Goal: Find specific page/section: Find specific page/section

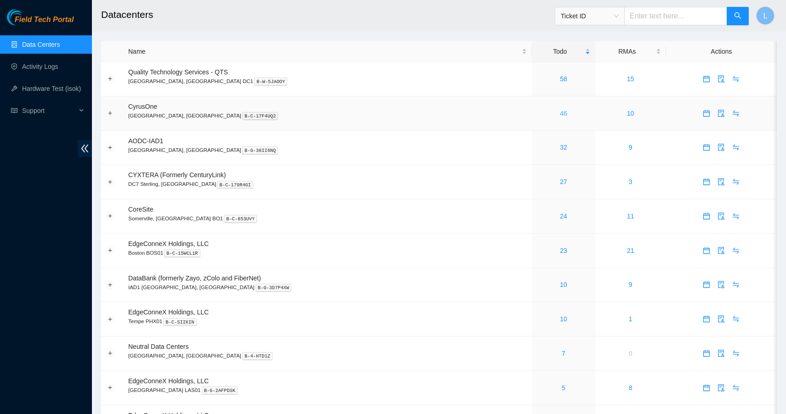
click at [560, 113] on link "46" at bounding box center [563, 113] width 7 height 7
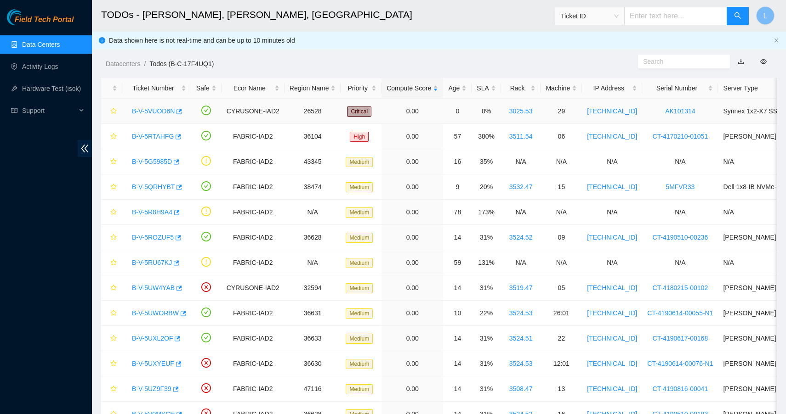
click at [161, 113] on link "B-V-5VUOD6N" at bounding box center [153, 111] width 43 height 7
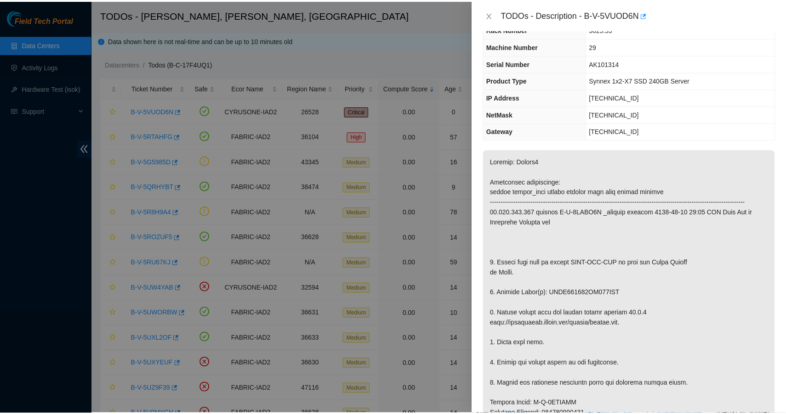
scroll to position [39, 0]
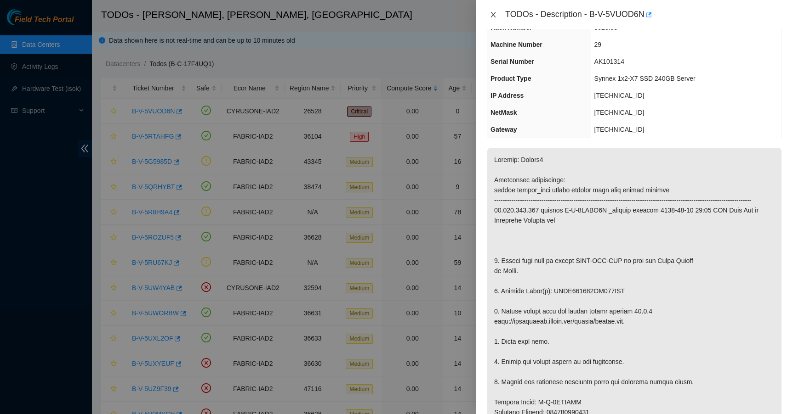
click at [493, 14] on icon "close" at bounding box center [492, 15] width 5 height 6
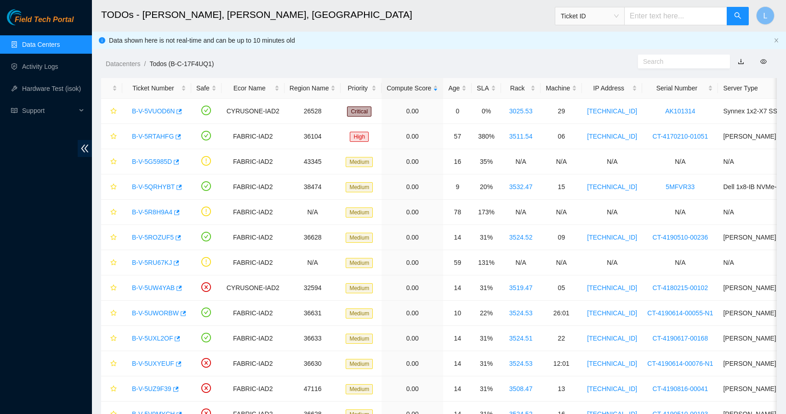
scroll to position [49, 0]
